Goal: Book appointment/travel/reservation

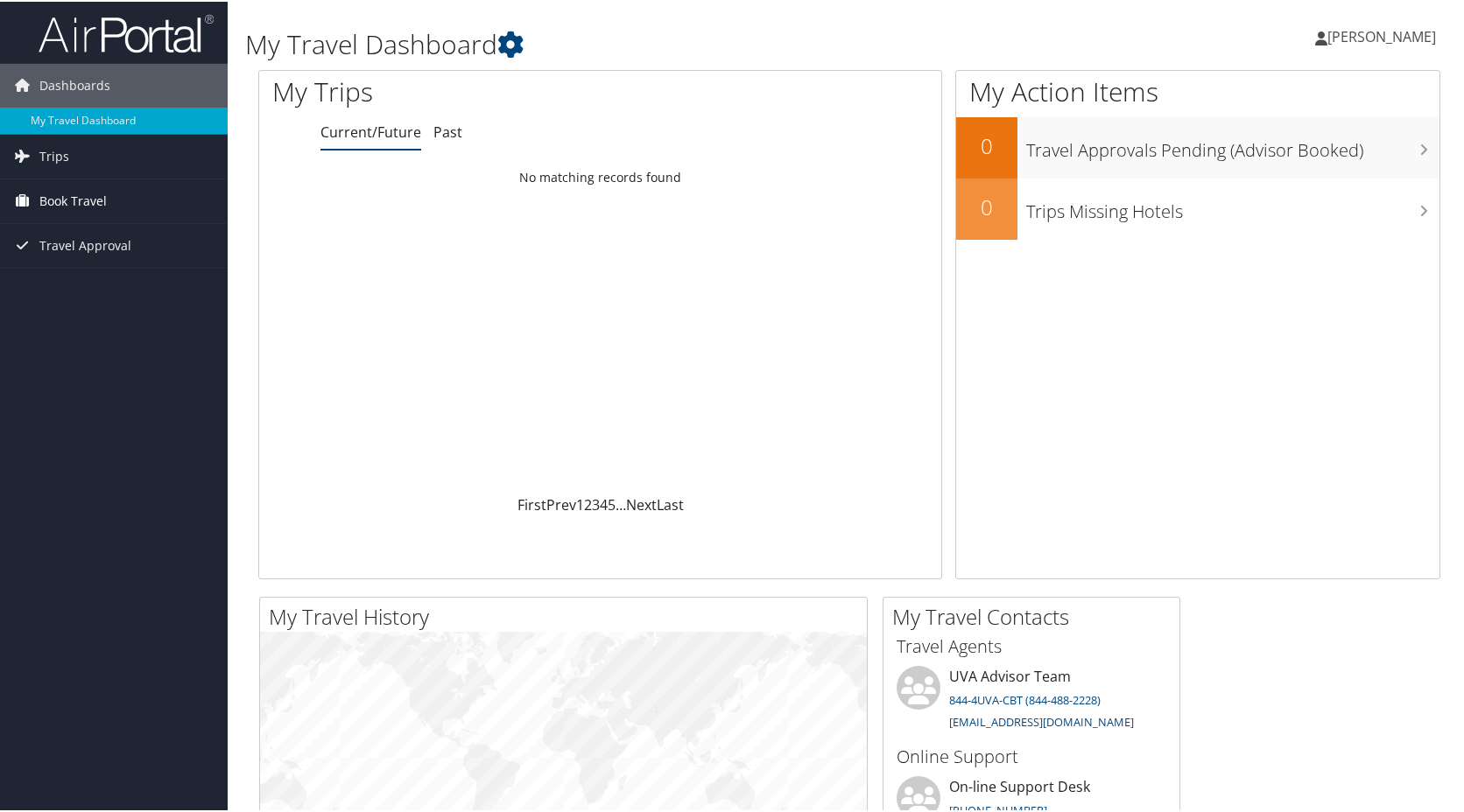
click at [68, 197] on span "Book Travel" at bounding box center [73, 200] width 68 height 44
click at [82, 293] on link "Book/Manage Online Trips" at bounding box center [114, 287] width 228 height 27
